Goal: Information Seeking & Learning: Learn about a topic

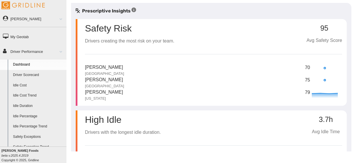
click at [37, 76] on link "Driver Scorecard" at bounding box center [38, 75] width 56 height 10
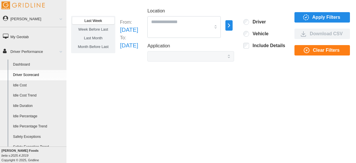
click at [24, 58] on link "Driver Performance" at bounding box center [33, 51] width 66 height 13
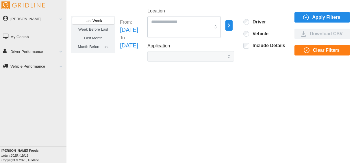
click at [27, 56] on link "Driver Performance" at bounding box center [33, 51] width 66 height 13
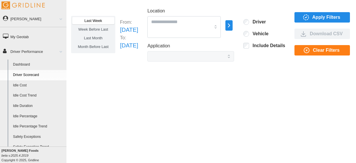
click at [24, 66] on link "Dashboard" at bounding box center [38, 64] width 56 height 10
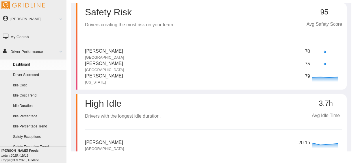
scroll to position [18, 0]
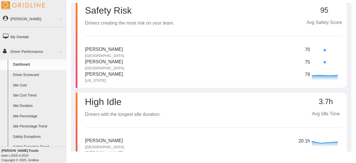
click at [44, 70] on link "Driver Scorecard" at bounding box center [38, 75] width 56 height 10
click at [42, 76] on link "Driver Scorecard" at bounding box center [38, 75] width 56 height 10
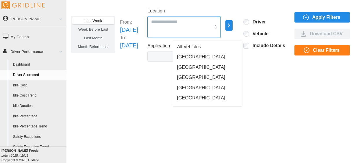
click at [193, 20] on input "Location" at bounding box center [180, 22] width 59 height 8
click at [195, 48] on span "All Vehicles" at bounding box center [189, 46] width 24 height 7
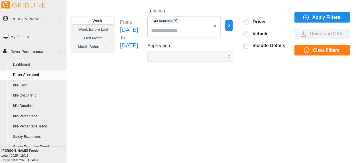
click at [331, 19] on span "Apply Filters" at bounding box center [321, 17] width 46 height 10
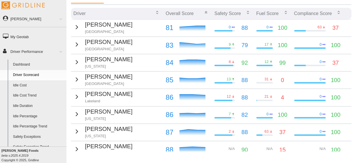
scroll to position [75, 0]
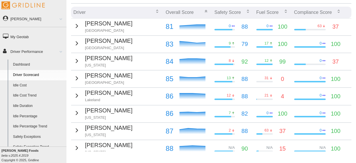
click at [134, 26] on td "Greg T. Stooksbury Chicago" at bounding box center [117, 26] width 92 height 17
click at [74, 28] on icon "button" at bounding box center [76, 26] width 7 height 7
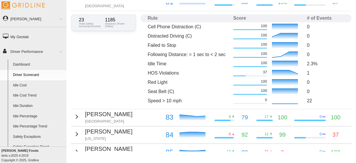
scroll to position [101, 0]
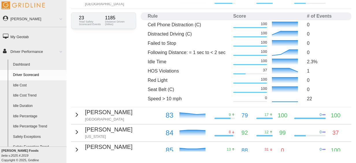
click at [74, 116] on icon "button" at bounding box center [76, 114] width 7 height 7
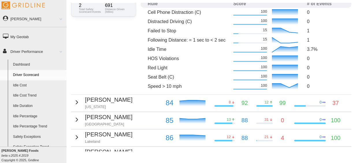
scroll to position [231, 0]
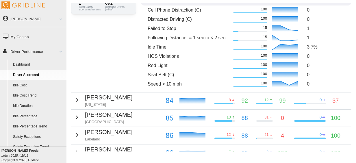
click at [77, 100] on icon "button" at bounding box center [76, 99] width 7 height 7
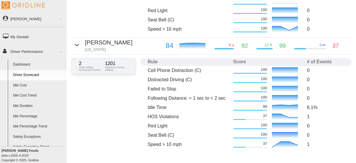
scroll to position [263, 0]
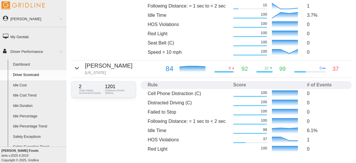
click at [78, 68] on icon "button" at bounding box center [76, 68] width 7 height 7
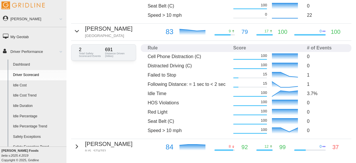
scroll to position [183, 0]
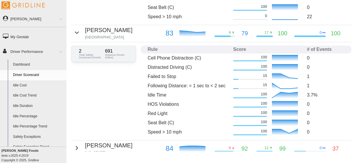
click at [75, 31] on icon "button" at bounding box center [76, 32] width 7 height 7
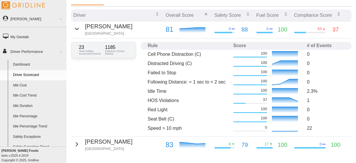
scroll to position [70, 0]
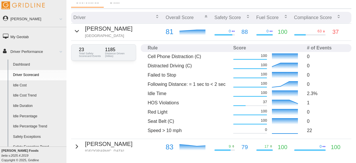
click at [75, 31] on icon "button" at bounding box center [76, 31] width 3 height 2
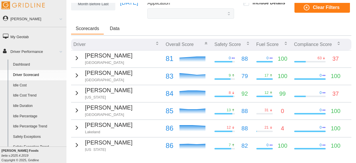
scroll to position [42, 0]
click at [183, 46] on p "Overall Score" at bounding box center [179, 44] width 28 height 7
click at [204, 43] on icon "button" at bounding box center [206, 43] width 5 height 5
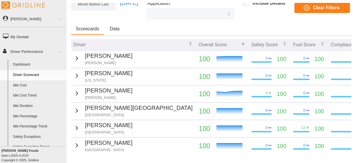
click at [76, 58] on icon "button" at bounding box center [77, 58] width 2 height 3
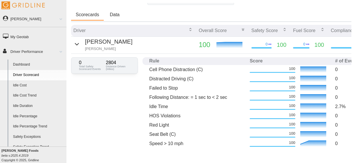
scroll to position [50, 0]
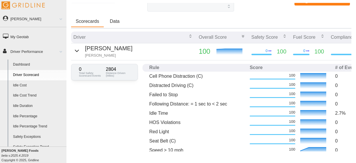
click at [76, 53] on icon "button" at bounding box center [76, 50] width 7 height 7
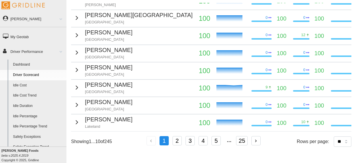
scroll to position [138, 0]
click at [333, 130] on div "Driver Overall Score Safety Score Fuel Score Compliance Score Jeremy Schock Jac…" at bounding box center [211, 48] width 280 height 205
click at [334, 136] on select "** ** ** **" at bounding box center [343, 141] width 18 height 10
select select "**"
click at [334, 147] on select "** ** ** **" at bounding box center [343, 141] width 18 height 10
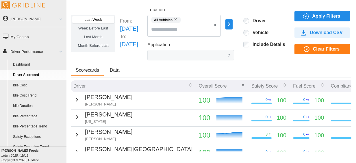
scroll to position [1, 0]
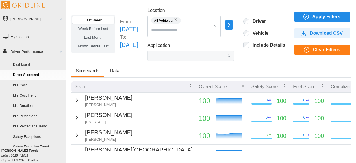
click at [241, 86] on icon "button" at bounding box center [243, 85] width 5 height 5
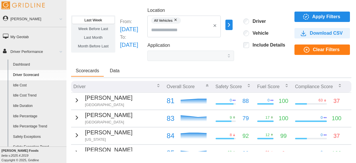
click at [209, 68] on div "Scorecards Data" at bounding box center [211, 72] width 280 height 12
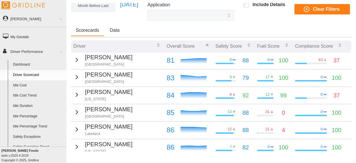
scroll to position [47, 0]
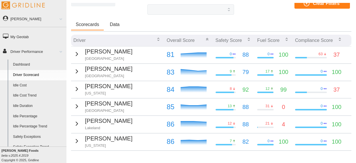
click at [77, 55] on icon "button" at bounding box center [76, 54] width 7 height 7
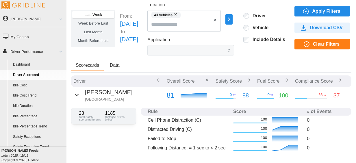
scroll to position [0, 3]
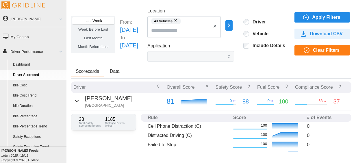
click at [98, 29] on span "Week Before Last" at bounding box center [93, 29] width 30 height 4
click at [333, 15] on span "Apply Filters" at bounding box center [326, 17] width 28 height 10
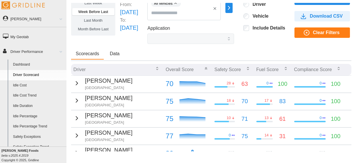
scroll to position [18, 3]
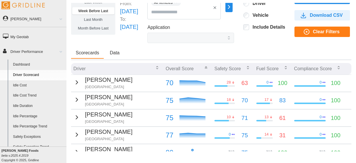
click at [73, 83] on icon "button" at bounding box center [76, 82] width 7 height 7
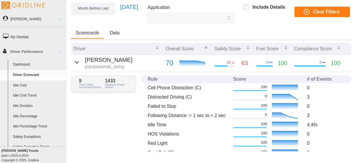
scroll to position [36, 3]
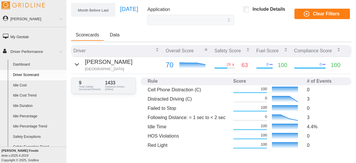
click at [73, 65] on icon "button" at bounding box center [76, 64] width 7 height 7
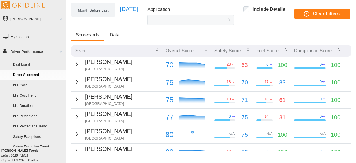
scroll to position [0, 3]
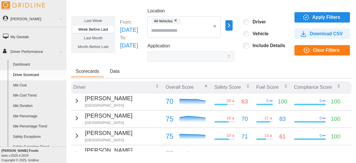
click at [95, 19] on span "Last Week" at bounding box center [93, 20] width 18 height 4
click at [340, 17] on span "Apply Filters" at bounding box center [326, 17] width 28 height 10
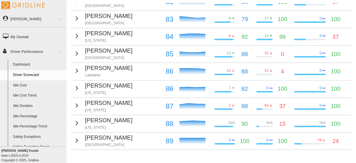
scroll to position [100, 3]
click at [74, 70] on icon "button" at bounding box center [76, 70] width 7 height 7
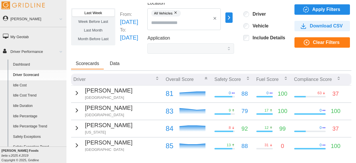
scroll to position [0, 3]
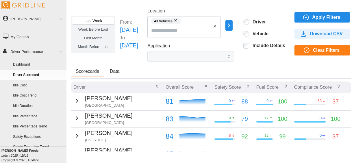
click at [95, 45] on span "Month Before Last" at bounding box center [93, 46] width 31 height 4
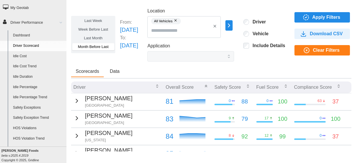
scroll to position [31, 0]
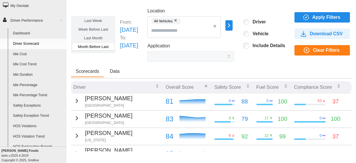
click at [31, 109] on link "Safety Exceptions" at bounding box center [38, 105] width 56 height 10
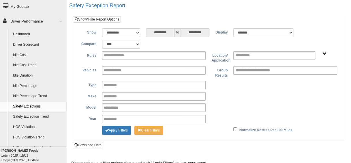
scroll to position [37, 0]
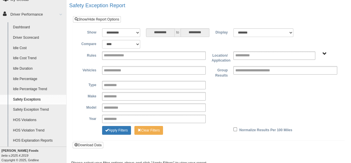
click at [31, 113] on link "Safety Exception Trend" at bounding box center [38, 110] width 56 height 10
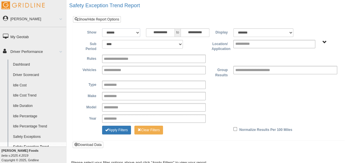
click at [127, 31] on select "**********" at bounding box center [121, 32] width 38 height 9
select select "**********"
click at [102, 28] on select "**********" at bounding box center [121, 32] width 38 height 9
type input "********"
type input "*********"
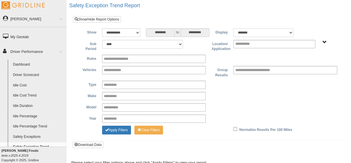
click at [261, 32] on select "******* ******" at bounding box center [264, 32] width 60 height 9
select select "**"
click at [234, 28] on select "******* ******" at bounding box center [264, 32] width 60 height 9
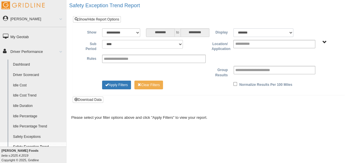
click at [263, 29] on select "******* ******" at bounding box center [264, 32] width 60 height 9
click at [199, 51] on div "**********" at bounding box center [208, 46] width 263 height 12
click at [112, 87] on button "Apply Filters" at bounding box center [116, 85] width 29 height 9
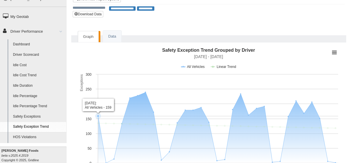
scroll to position [17, 0]
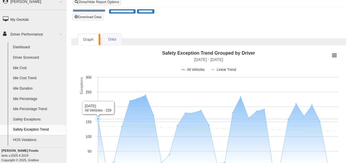
click at [32, 47] on link "Dashboard" at bounding box center [38, 47] width 56 height 10
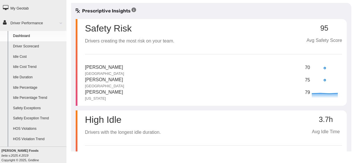
scroll to position [29, 0]
click at [36, 47] on link "Driver Scorecard" at bounding box center [38, 46] width 56 height 10
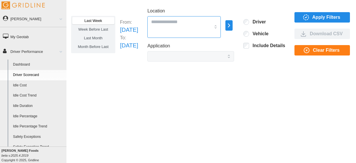
click at [211, 22] on input "Location" at bounding box center [180, 22] width 59 height 8
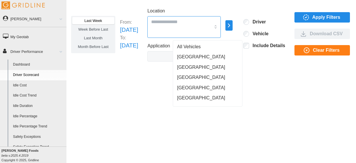
click at [191, 48] on span "All Vehicles" at bounding box center [189, 46] width 24 height 7
click at [203, 57] on div "[GEOGRAPHIC_DATA]" at bounding box center [207, 57] width 67 height 10
click at [179, 21] on button "button" at bounding box center [175, 20] width 7 height 6
click at [309, 16] on icon "button" at bounding box center [305, 17] width 7 height 7
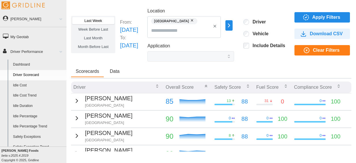
scroll to position [35, 0]
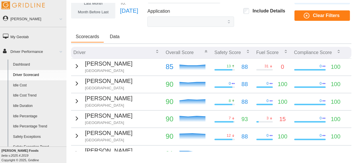
click at [75, 100] on icon "button" at bounding box center [76, 101] width 7 height 7
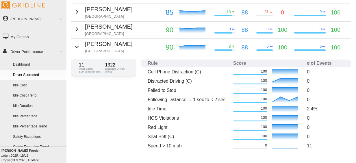
scroll to position [89, 0]
click at [79, 30] on icon "button" at bounding box center [76, 28] width 7 height 7
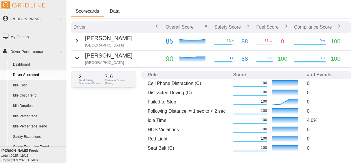
scroll to position [59, 0]
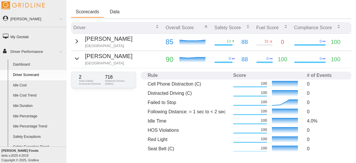
click at [77, 59] on icon "button" at bounding box center [76, 58] width 7 height 7
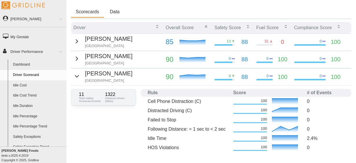
click at [77, 75] on icon "button" at bounding box center [76, 76] width 3 height 2
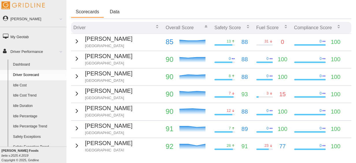
click at [74, 74] on icon "button" at bounding box center [76, 76] width 7 height 7
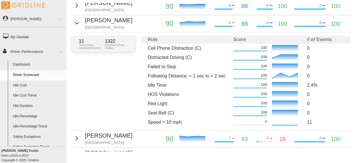
scroll to position [112, 0]
click at [74, 74] on div "11 Total Safety Scorecard Events 1322 Distance Driven (Miles) Rule Score # of E…" at bounding box center [211, 82] width 280 height 98
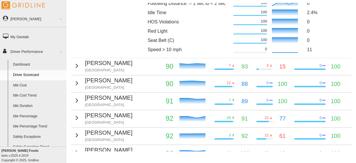
scroll to position [236, 0]
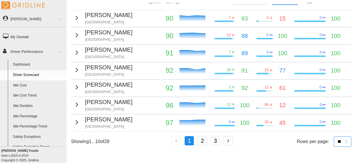
click at [337, 136] on select "** ** ** **" at bounding box center [343, 141] width 18 height 10
select select "**"
click at [334, 147] on select "** ** ** **" at bounding box center [343, 141] width 18 height 10
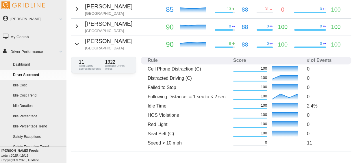
scroll to position [91, 0]
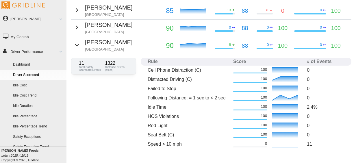
click at [78, 45] on icon "button" at bounding box center [76, 45] width 7 height 7
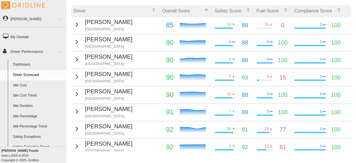
scroll to position [76, 0]
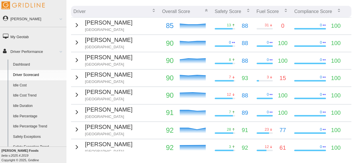
click at [78, 20] on div "[PERSON_NAME] [GEOGRAPHIC_DATA]" at bounding box center [102, 25] width 59 height 14
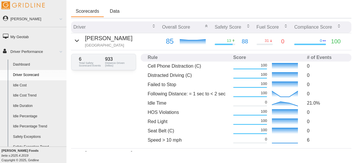
scroll to position [58, 0]
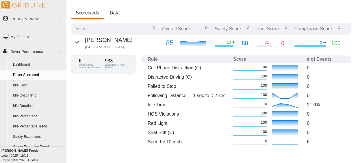
click at [76, 44] on icon "button" at bounding box center [76, 42] width 7 height 7
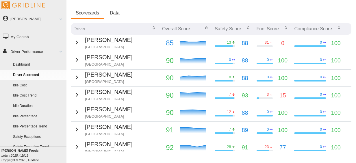
click at [23, 108] on link "Idle Duration" at bounding box center [38, 106] width 56 height 10
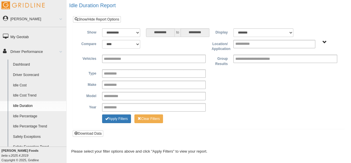
click at [23, 67] on link "Dashboard" at bounding box center [38, 64] width 56 height 10
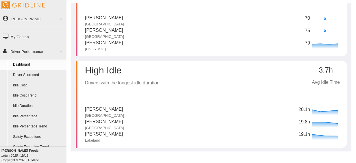
scroll to position [53, 0]
